Goal: Information Seeking & Learning: Learn about a topic

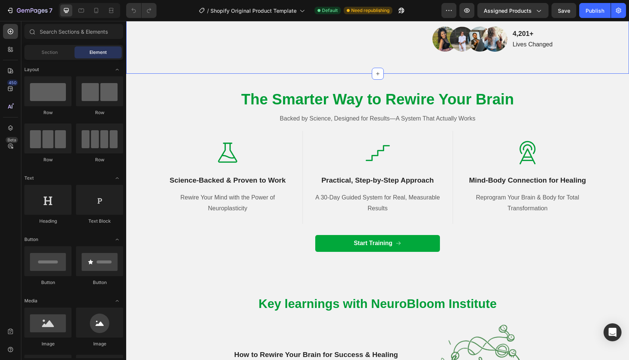
scroll to position [281, 0]
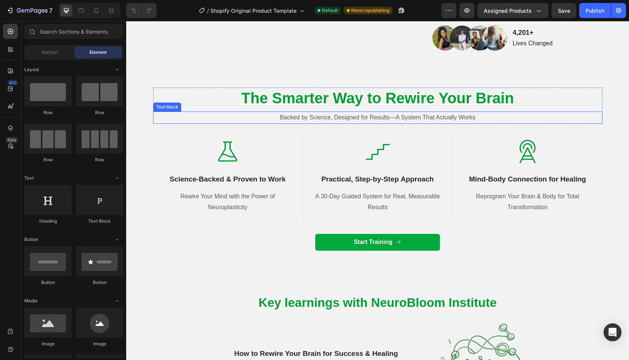
click at [392, 123] on p "Backed by Science, Designed for Results—A System That Actually Works" at bounding box center [378, 117] width 448 height 11
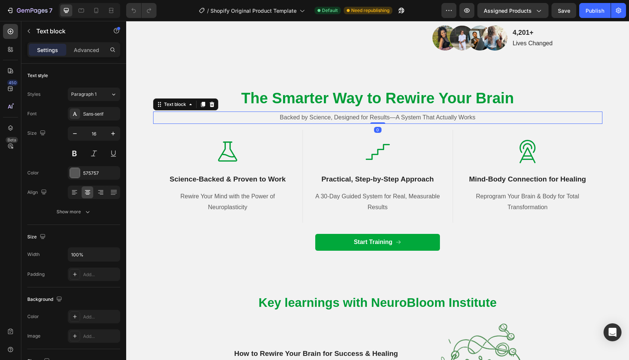
click at [392, 123] on p "Backed by Science, Designed for Results—A System That Actually Works" at bounding box center [378, 117] width 448 height 11
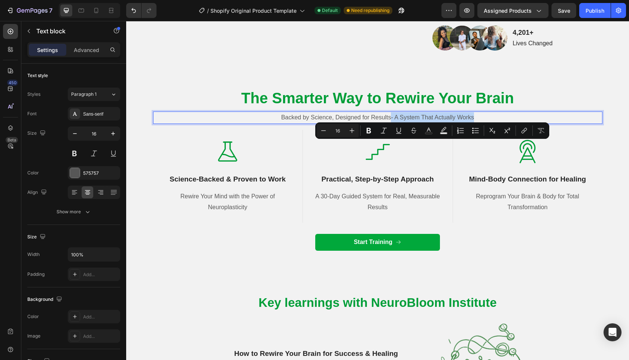
drag, startPoint x: 391, startPoint y: 146, endPoint x: 494, endPoint y: 148, distance: 103.4
click at [494, 123] on p "Backed by Science, Designed for Results- A System That Actually Works" at bounding box center [378, 117] width 448 height 11
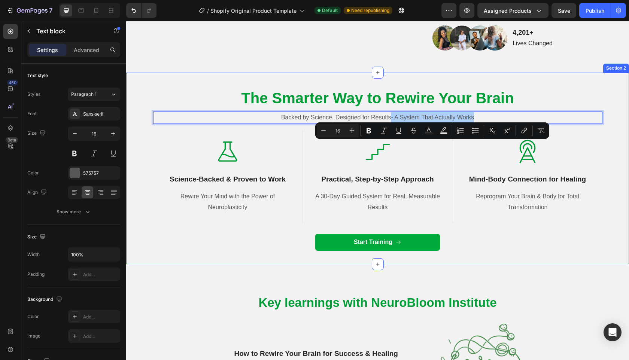
click at [418, 110] on div "The Smarter Way to Rewire Your Brain Heading Backed by Science, Designed for Re…" at bounding box center [377, 169] width 503 height 192
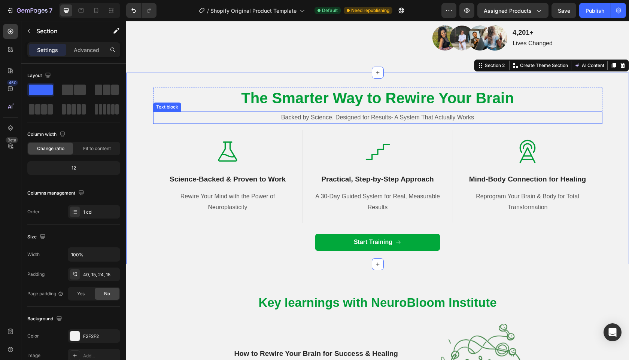
click at [394, 123] on p "Backed by Science, Designed for Results- A System That Actually Works" at bounding box center [378, 117] width 448 height 11
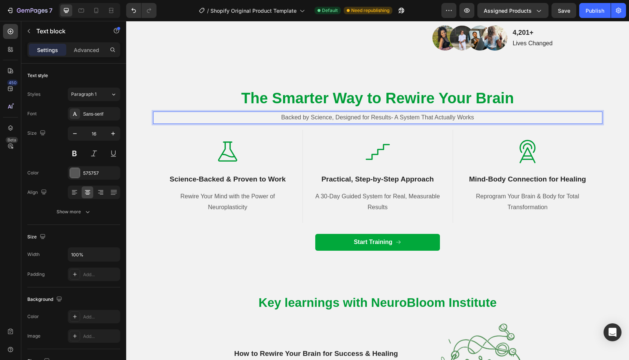
click at [391, 123] on p "Backed by Science, Designed for Results- A System That Actually Works" at bounding box center [378, 117] width 448 height 11
click at [388, 185] on div "Practical, Step-by-Step Approach" at bounding box center [378, 179] width 132 height 11
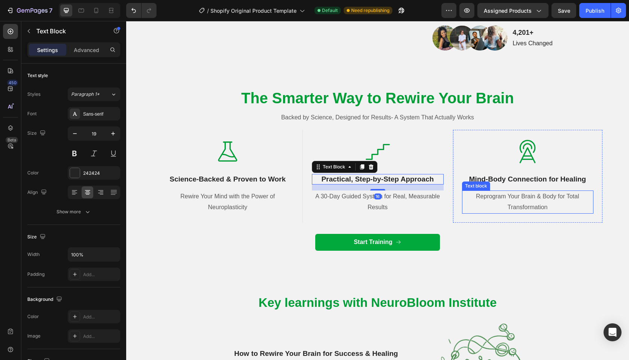
click at [505, 213] on p "Reprogram Your Brain & Body for Total Transformation" at bounding box center [528, 202] width 130 height 22
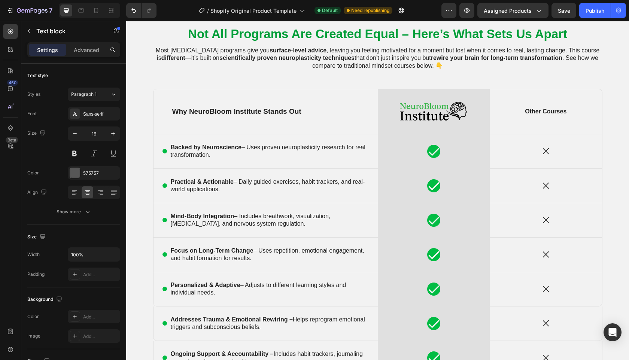
scroll to position [1044, 0]
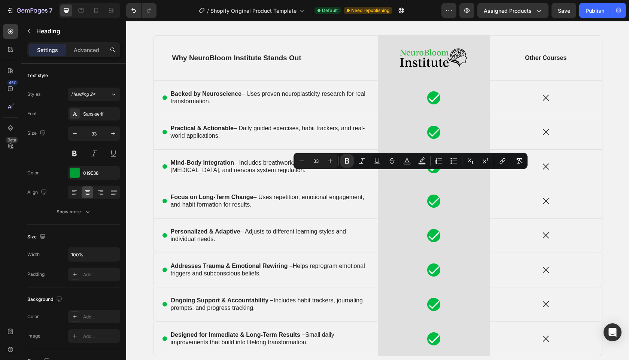
copy strong "–"
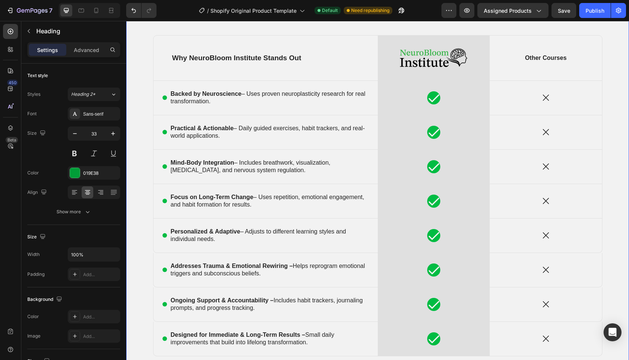
click at [512, 160] on div "Not All Programs Are Created Equal - Here’s What Sets Us Apart Heading 8 Most […" at bounding box center [377, 185] width 503 height 487
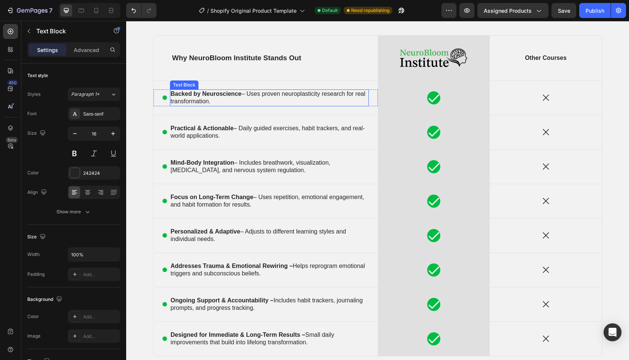
click at [246, 106] on p "Backed by Neuroscience – Uses proven neuroplasticity research for real transfor…" at bounding box center [269, 98] width 197 height 16
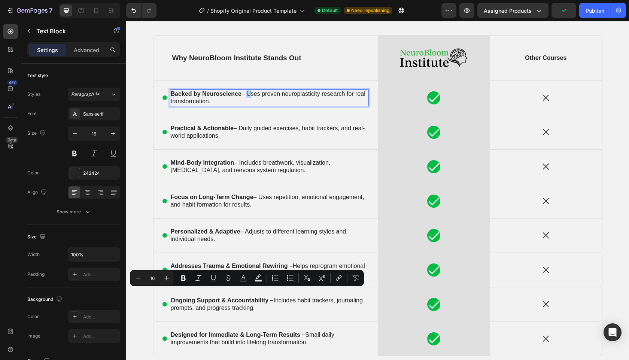
click at [243, 106] on p "Backed by Neuroscience – Uses proven neuroplasticity research for real transfor…" at bounding box center [269, 98] width 197 height 16
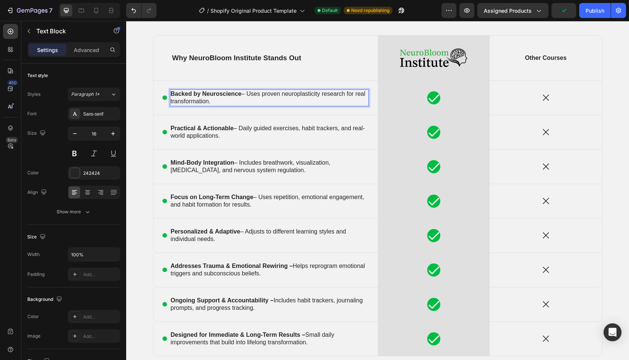
click at [243, 106] on p "Backed by Neuroscience – Uses proven neuroplasticity research for real transfor…" at bounding box center [269, 98] width 197 height 16
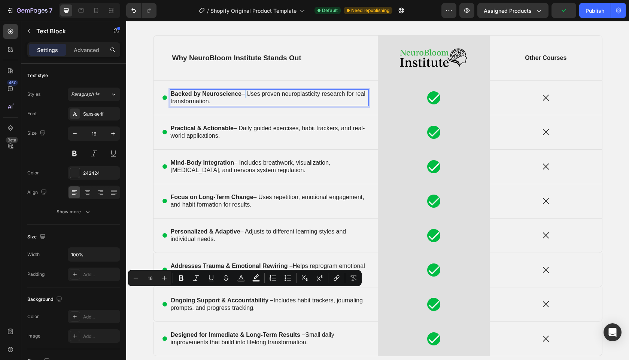
copy p "–"
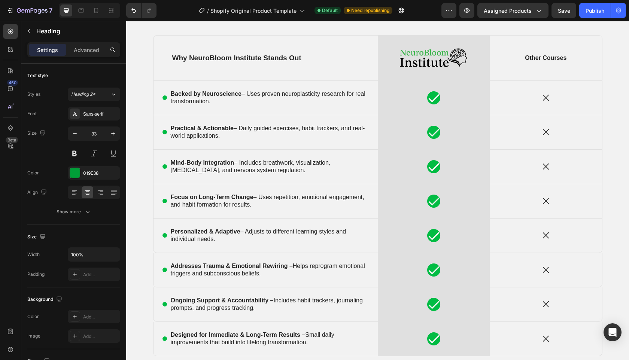
click at [342, 7] on strong "scientifically proven neuroplasticity techniques" at bounding box center [286, 4] width 135 height 6
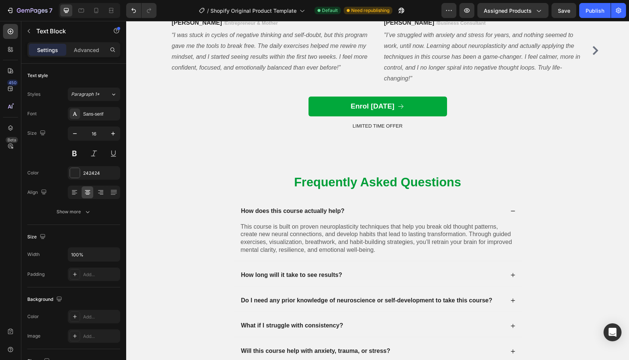
scroll to position [1855, 0]
click at [597, 55] on icon "Carousel Next Arrow" at bounding box center [596, 50] width 6 height 9
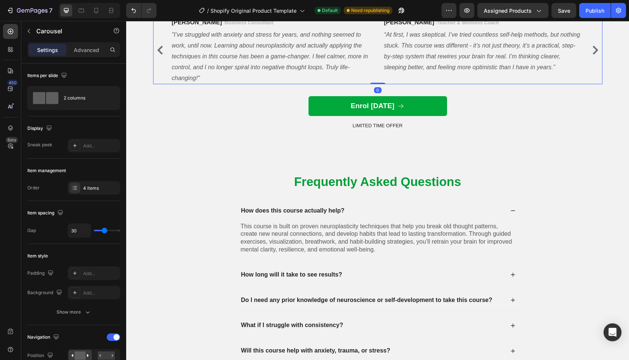
click at [597, 55] on icon "Carousel Next Arrow" at bounding box center [596, 50] width 6 height 9
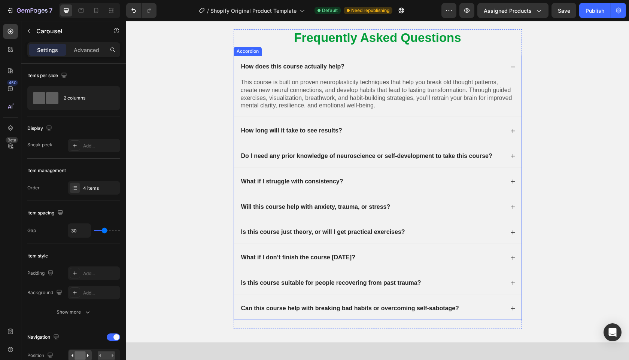
scroll to position [2367, 0]
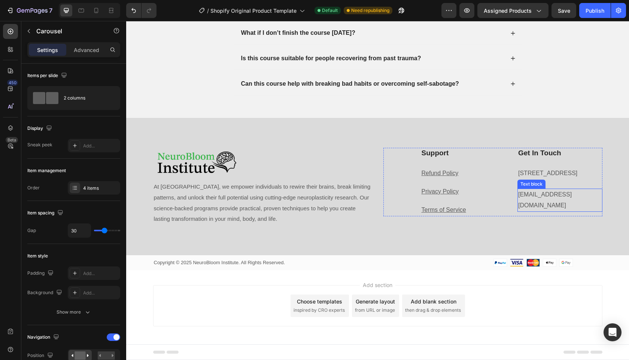
click at [531, 204] on p "[EMAIL_ADDRESS][DOMAIN_NAME]" at bounding box center [554, 201] width 72 height 22
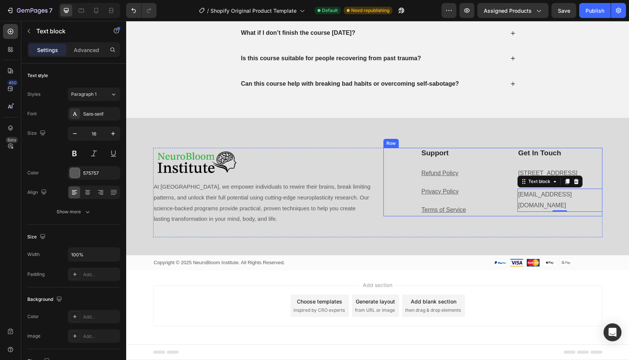
click at [596, 162] on div "Get In Touch Heading [STREET_ADDRESS] Text block [EMAIL_ADDRESS][DOMAIN_NAME] T…" at bounding box center [560, 182] width 85 height 69
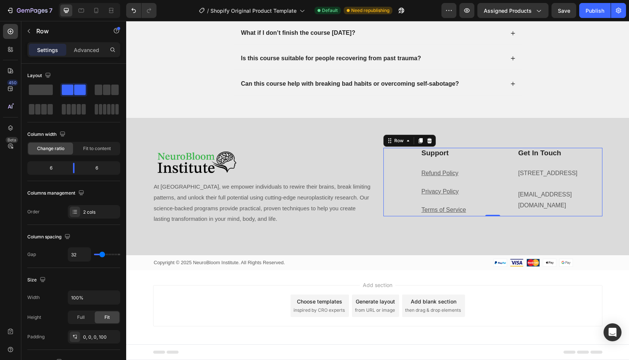
click at [384, 175] on div "Support Heading Refund Policy Text block Privacy Policy Text block Terms of Ser…" at bounding box center [493, 182] width 219 height 69
drag, startPoint x: 495, startPoint y: 221, endPoint x: 496, endPoint y: 234, distance: 12.8
click at [496, 229] on div at bounding box center [492, 228] width 15 height 2
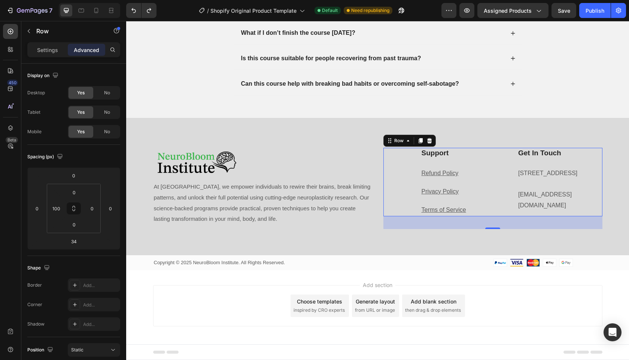
type input "0"
click at [602, 163] on div "Get In Touch Heading [STREET_ADDRESS] Text block [EMAIL_ADDRESS][DOMAIN_NAME] T…" at bounding box center [560, 182] width 85 height 69
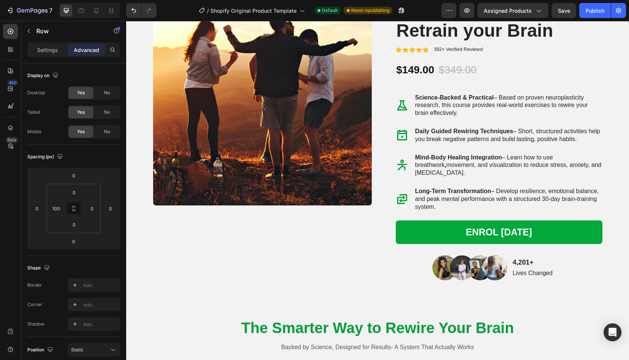
scroll to position [0, 0]
